Goal: Information Seeking & Learning: Learn about a topic

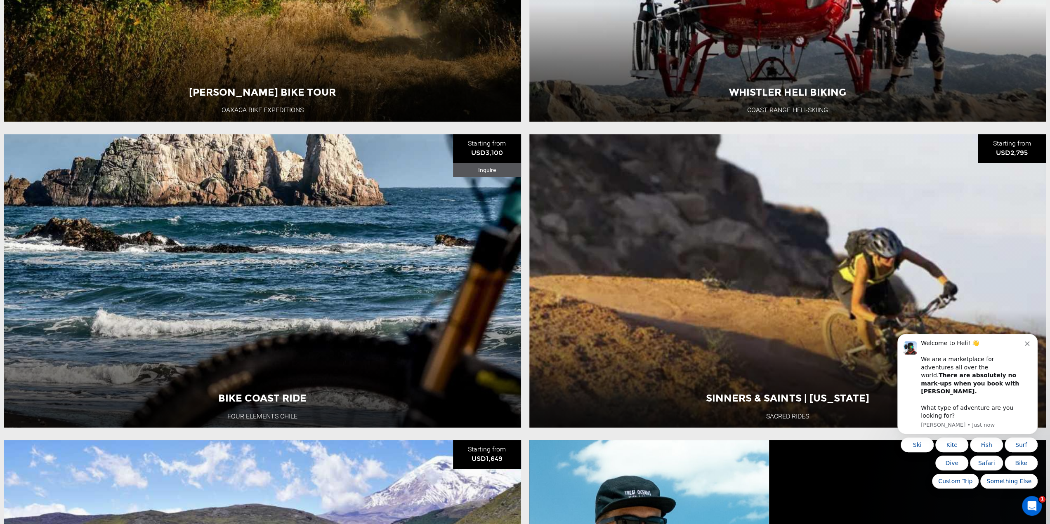
click at [1030, 346] on button "Dismiss notification" at bounding box center [1027, 342] width 7 height 7
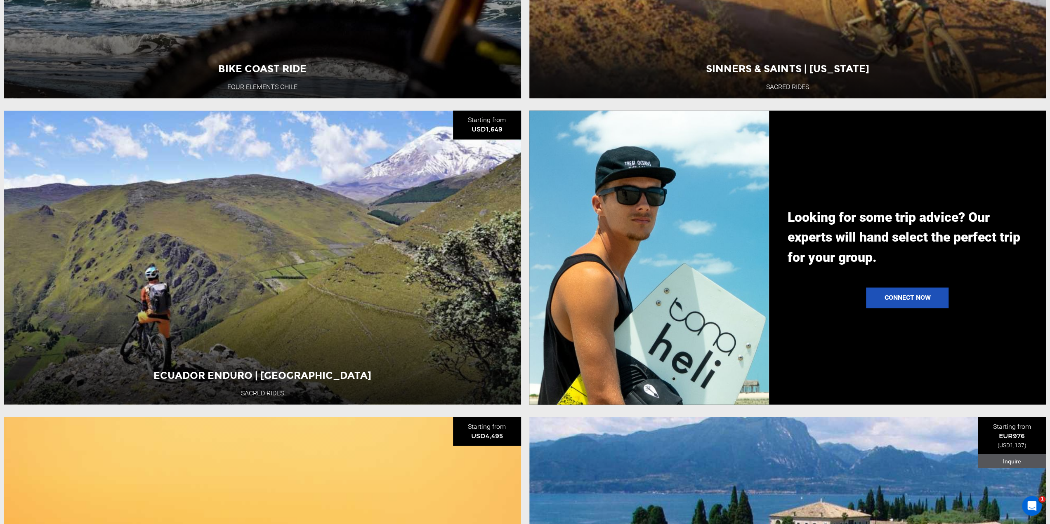
scroll to position [1320, 0]
